Goal: Information Seeking & Learning: Learn about a topic

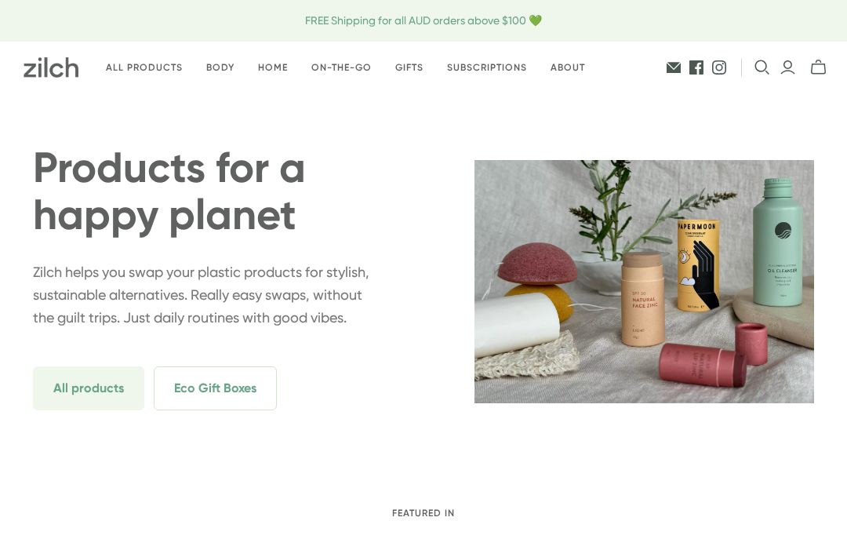
click at [239, 75] on link "Body" at bounding box center [221, 67] width 52 height 37
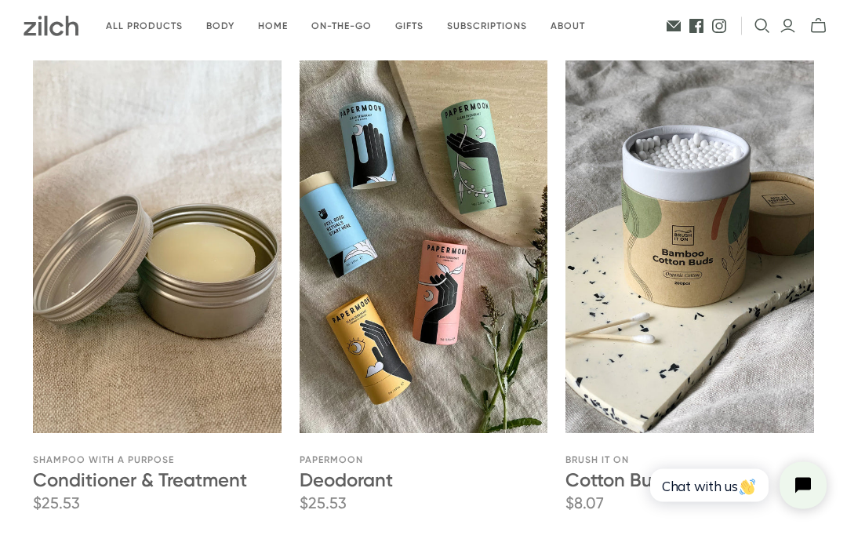
scroll to position [1696, 0]
click at [382, 486] on link "Deodorant" at bounding box center [346, 478] width 93 height 23
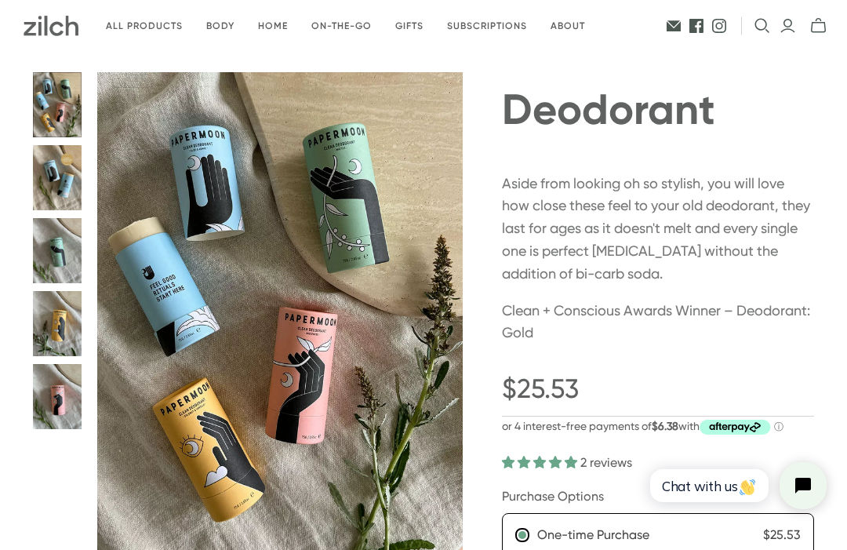
scroll to position [31, 0]
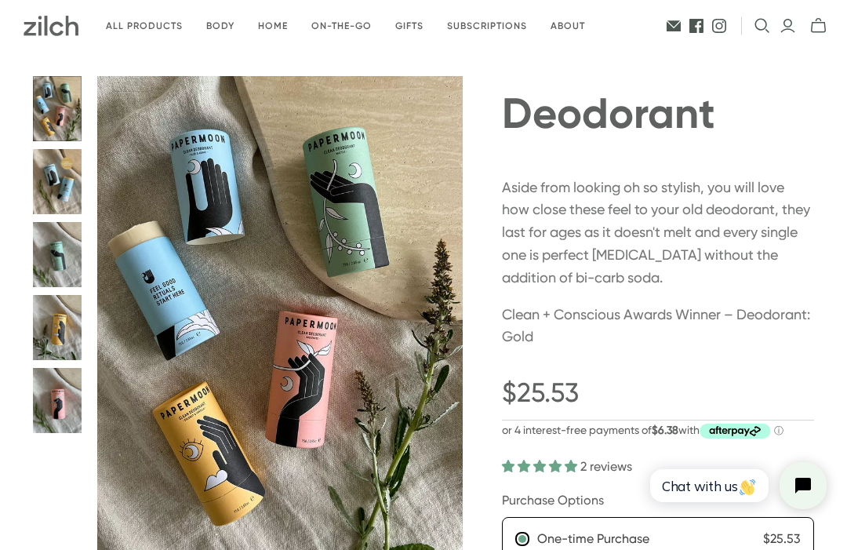
click at [58, 189] on button "Deodorant thumbnail" at bounding box center [57, 181] width 49 height 65
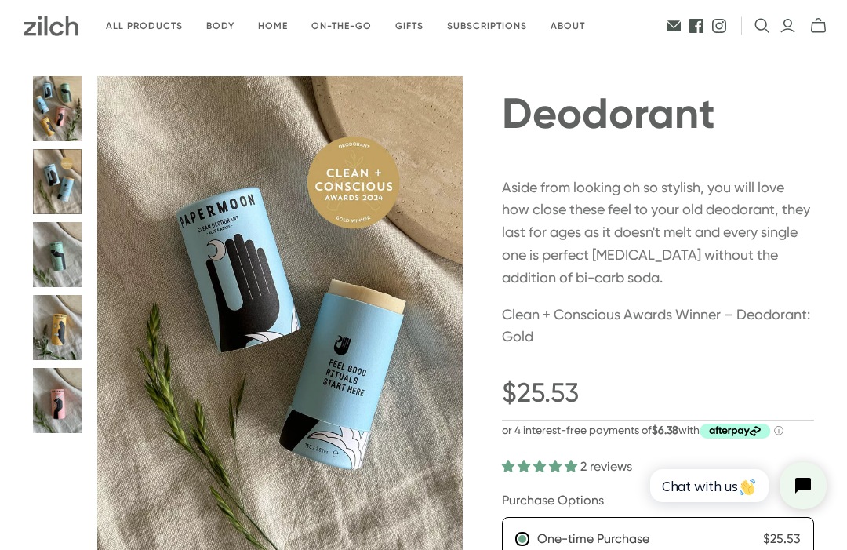
click at [60, 259] on button "Deodorant thumbnail" at bounding box center [57, 254] width 49 height 65
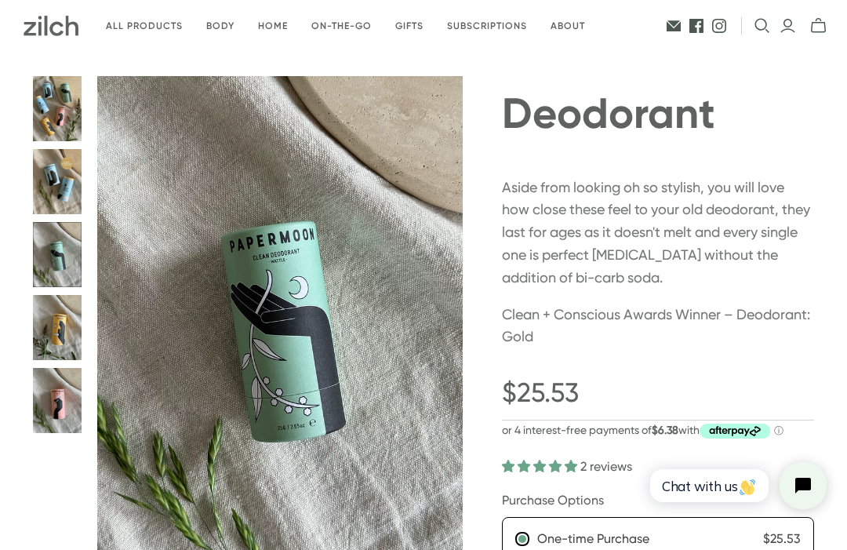
click at [58, 350] on button "Deodorant thumbnail" at bounding box center [57, 327] width 49 height 65
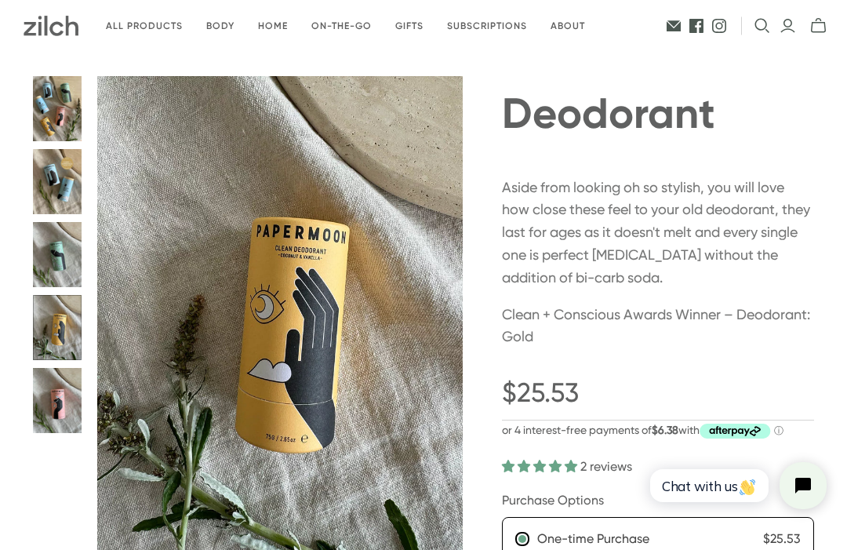
click at [65, 202] on button "Deodorant thumbnail" at bounding box center [57, 181] width 49 height 65
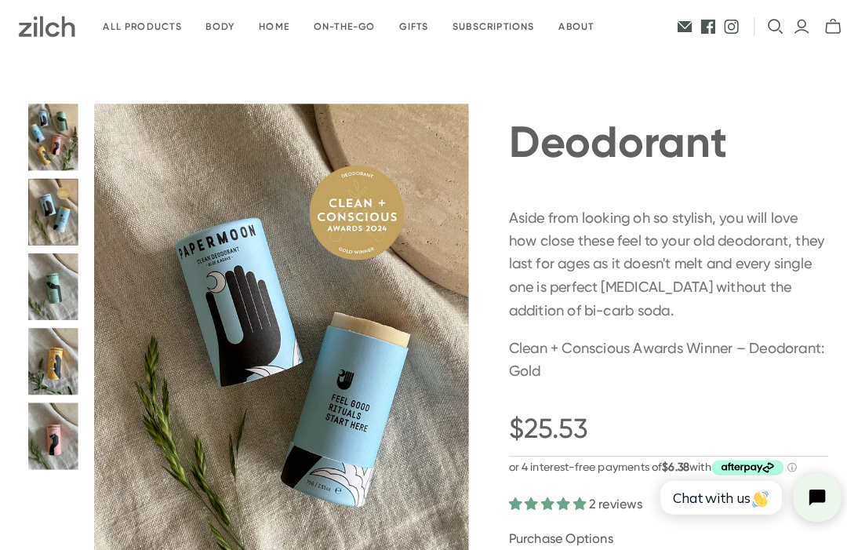
scroll to position [0, 0]
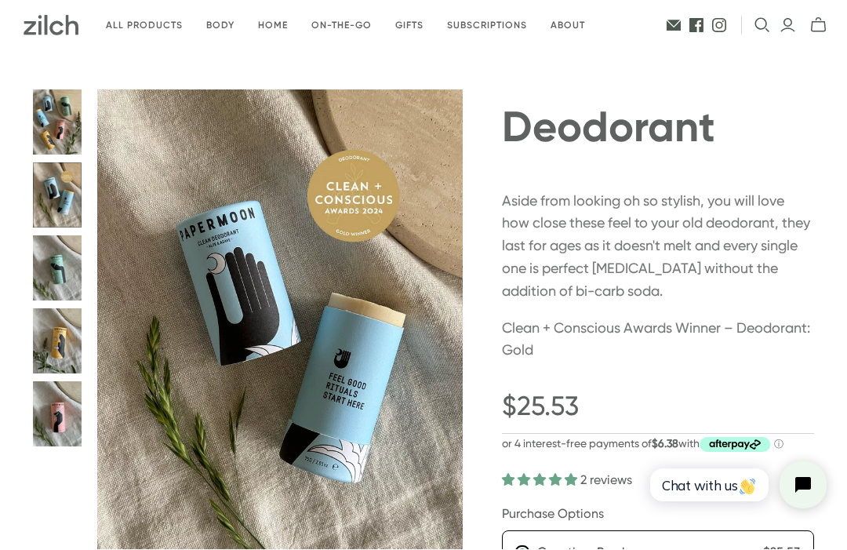
click at [71, 285] on button "Deodorant thumbnail" at bounding box center [57, 268] width 49 height 65
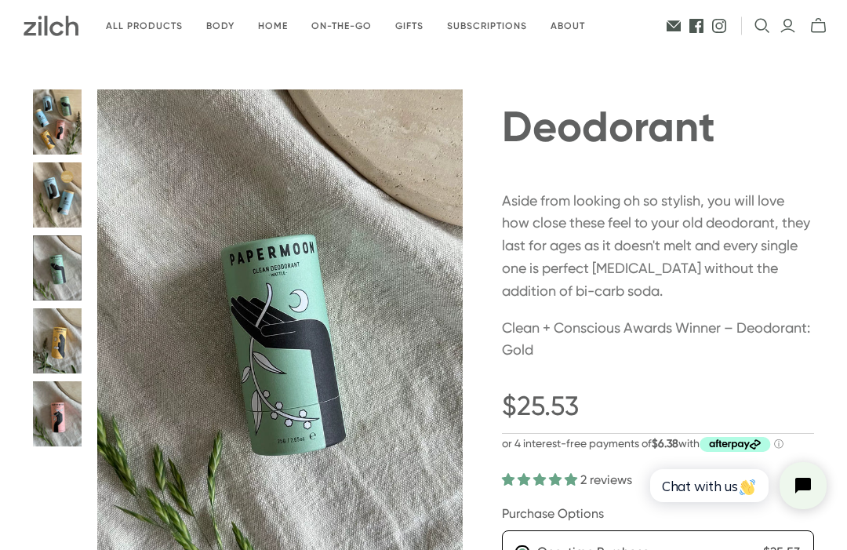
click at [72, 351] on button "Deodorant thumbnail" at bounding box center [57, 340] width 49 height 65
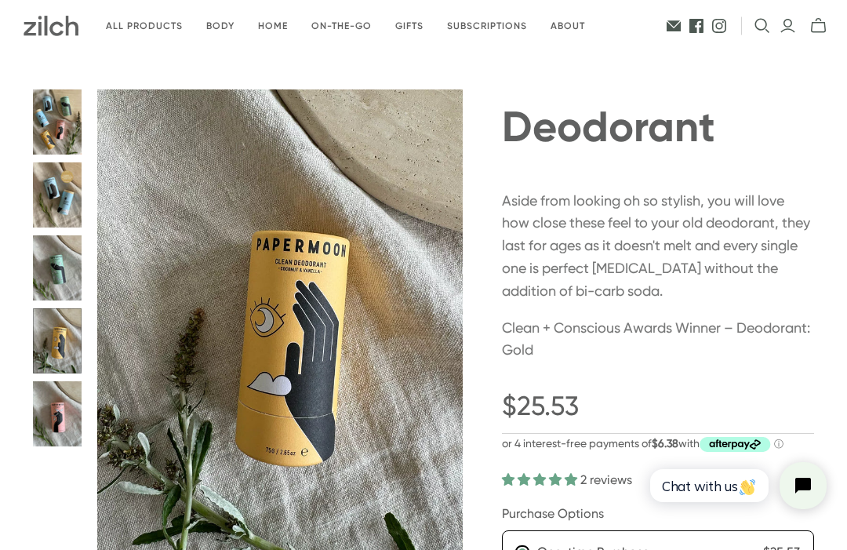
click at [59, 424] on button "Deodorant thumbnail" at bounding box center [57, 413] width 49 height 65
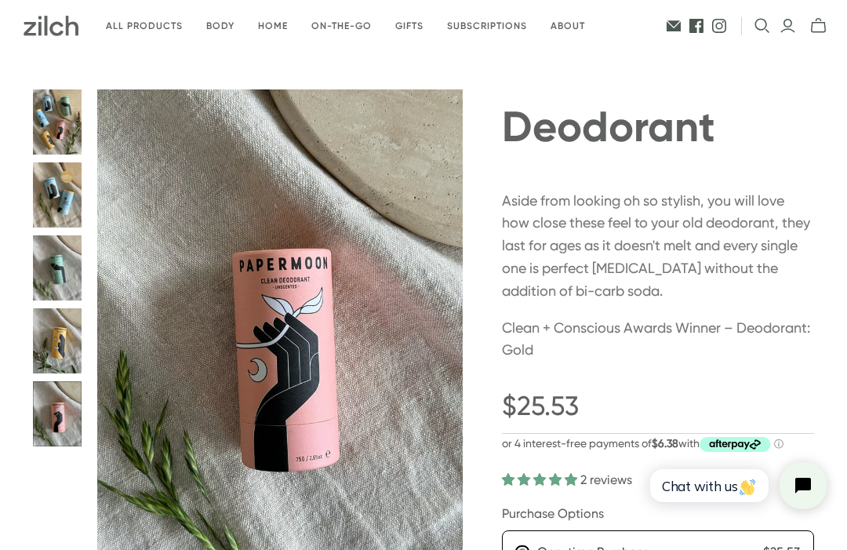
click at [66, 282] on button "Deodorant thumbnail" at bounding box center [57, 267] width 49 height 65
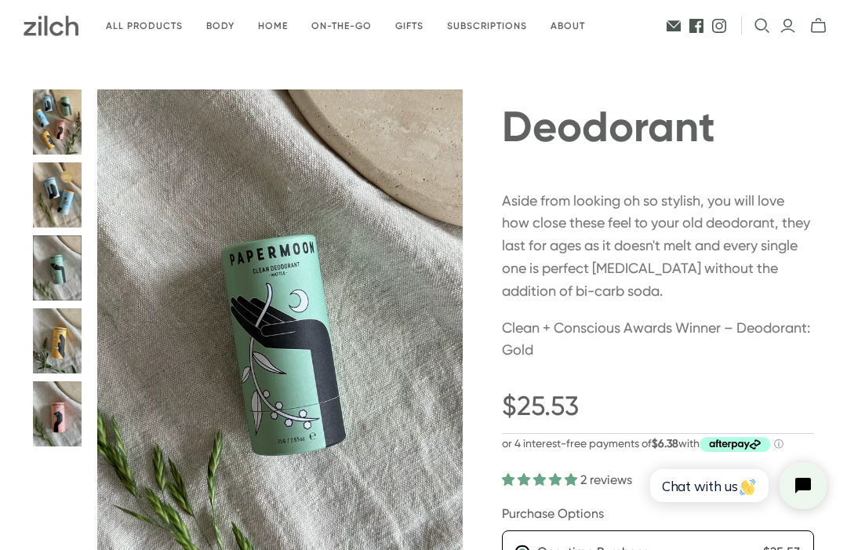
click at [66, 195] on button "Deodorant thumbnail" at bounding box center [57, 194] width 49 height 65
